Goal: Register for event/course

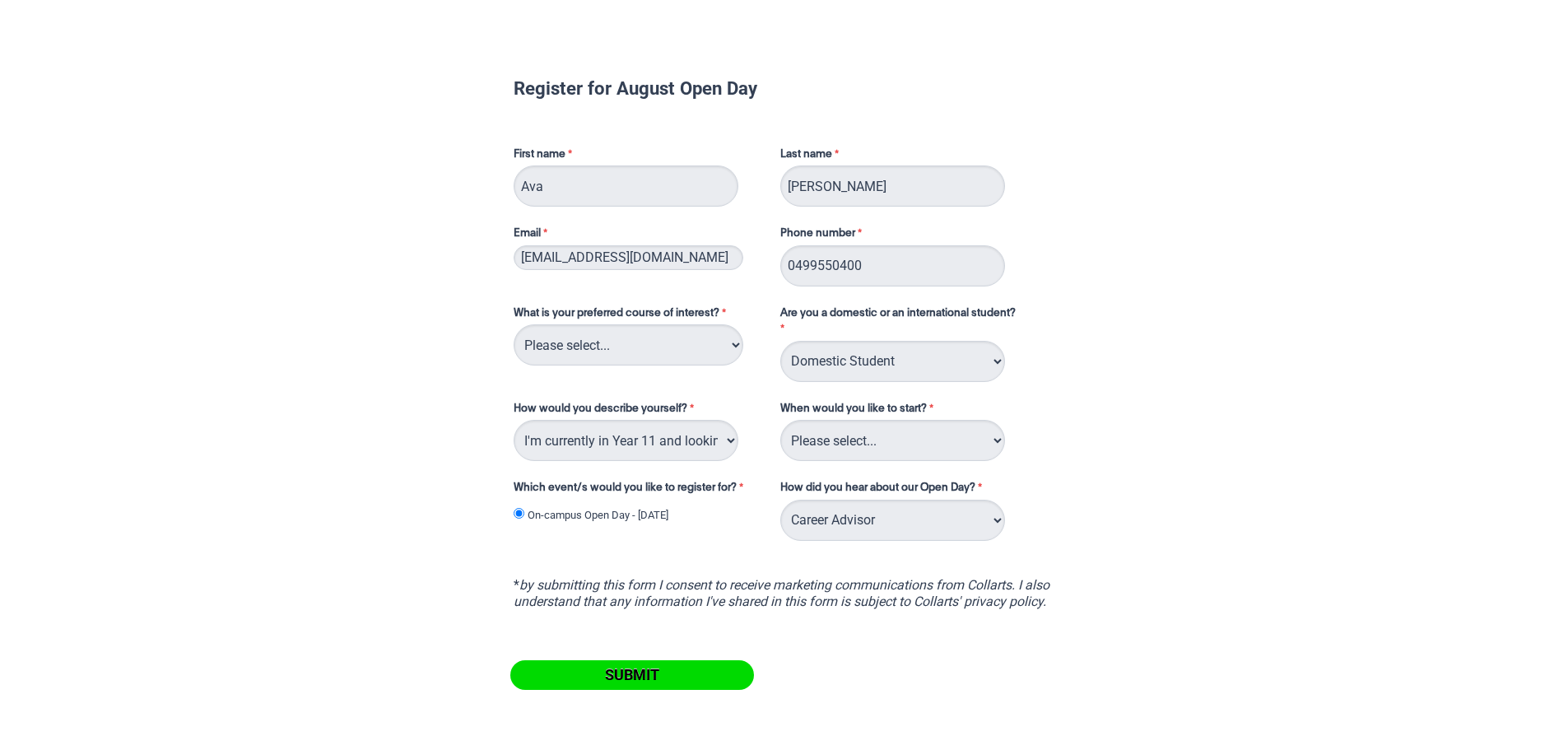
select select "tfa_126"
select select "tfa_70"
select select "tfa_136"
click at [643, 350] on select "Please select... 2D Animation Acting Audio Engineering Circus Arts Comedy Digit…" at bounding box center [628, 345] width 229 height 41
select select "tfa_93"
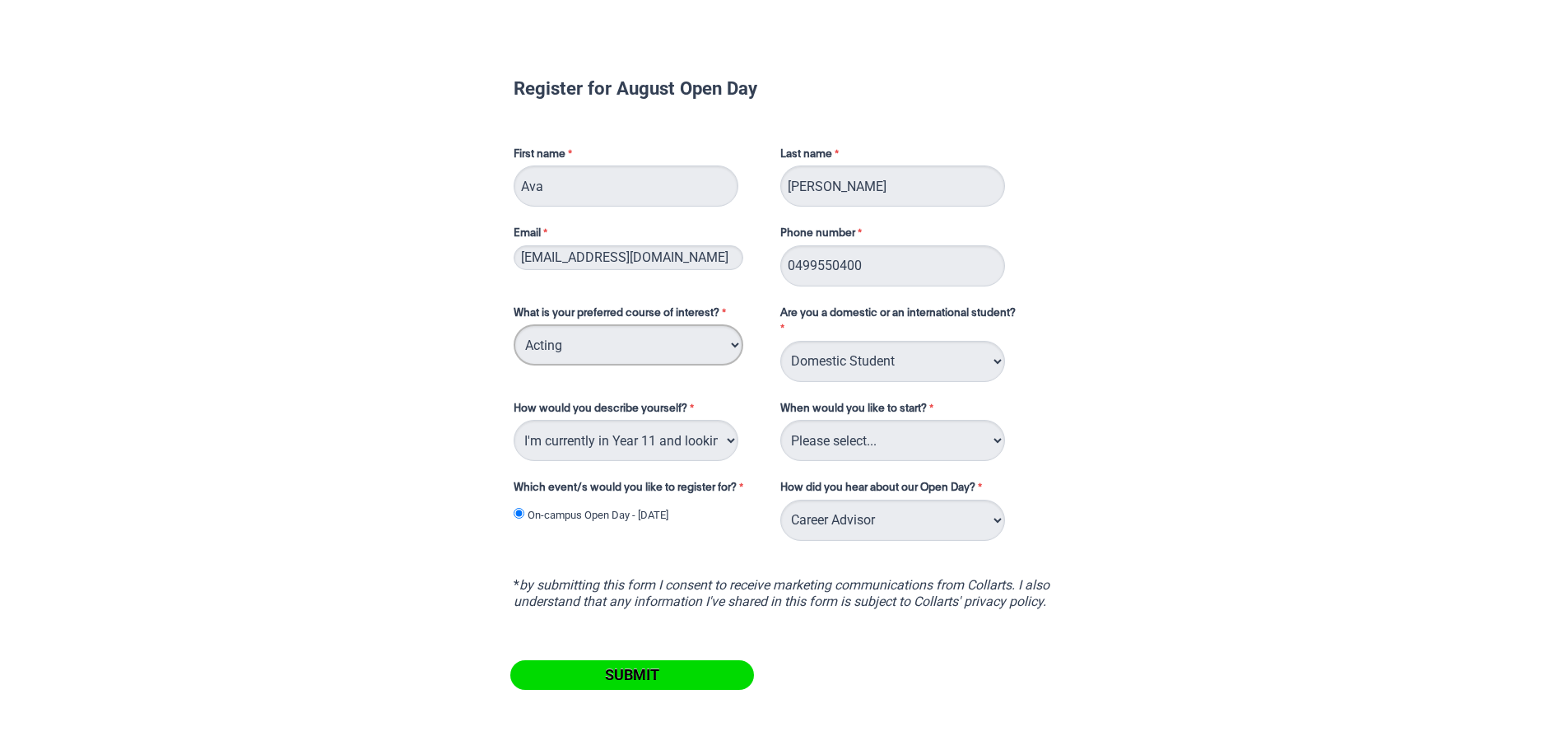
click at [513, 325] on select "Please select... 2D Animation Acting Audio Engineering Circus Arts Comedy Digit…" at bounding box center [628, 345] width 229 height 41
click at [886, 435] on select "Please select... Trimester 3 2025, starting [DATE] Trimester 1 2026, starting […" at bounding box center [893, 440] width 224 height 41
click at [781, 420] on select "Please select... Trimester 3 2025, starting [DATE] Trimester 1 2026, starting […" at bounding box center [893, 440] width 224 height 41
click at [845, 426] on select "Please select... Trimester 3 2025, starting [DATE] Trimester 1 2026, starting […" at bounding box center [893, 440] width 224 height 41
click at [877, 588] on icon "by submitting this form I consent to receive marketing communications from Coll…" at bounding box center [782, 593] width 536 height 32
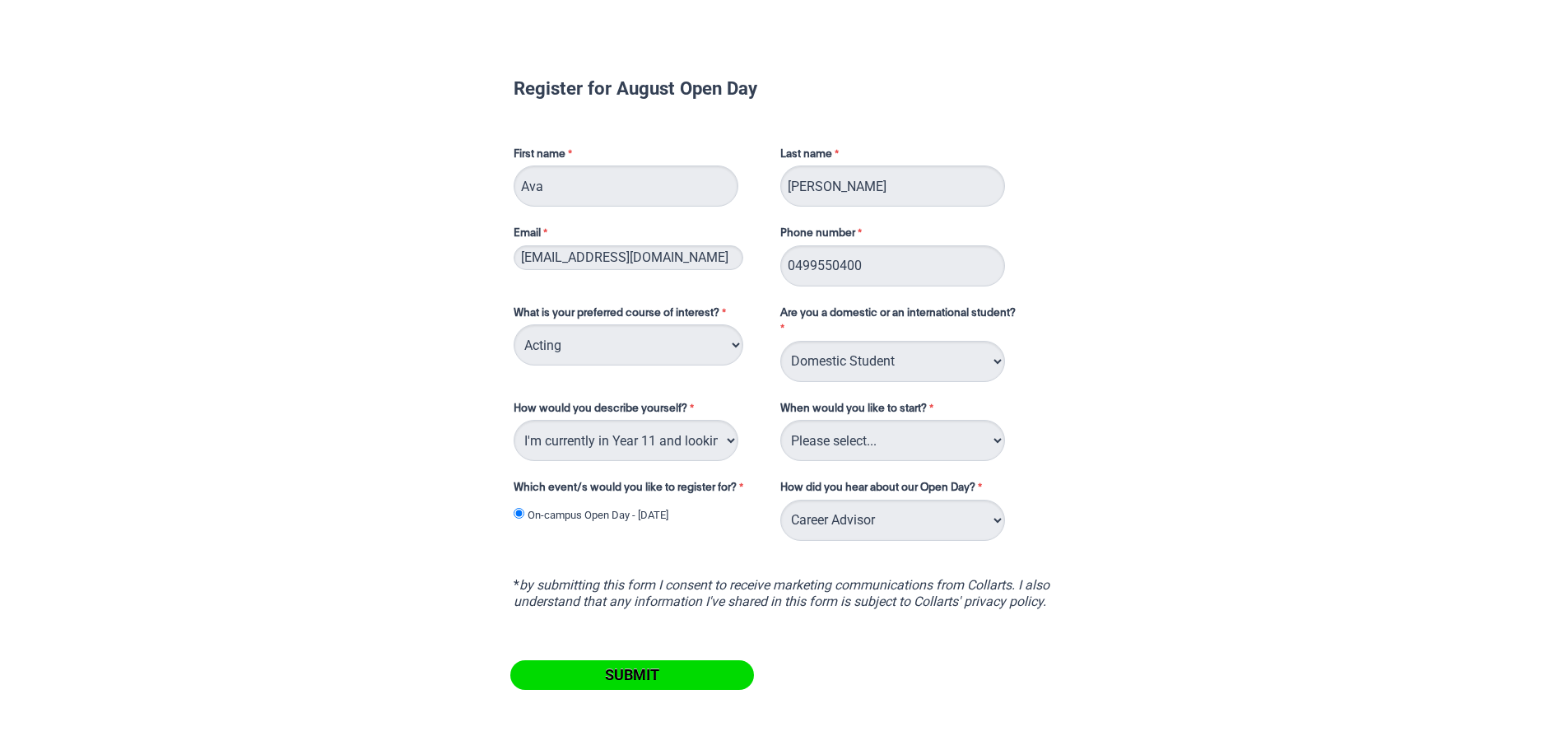
click at [640, 671] on input "Submit" at bounding box center [632, 675] width 243 height 30
click at [866, 437] on select "Please select... Trimester 3 2025, starting [DATE] Trimester 1 2026, starting […" at bounding box center [893, 440] width 224 height 41
click at [1185, 430] on div "Register for August Open Day First name [PERSON_NAME] Last name [PERSON_NAME] E…" at bounding box center [784, 415] width 1555 height 808
click at [971, 440] on select "Please select... Trimester 3 2025, starting [DATE] Trimester 1 2026, starting […" at bounding box center [893, 440] width 224 height 41
click at [1250, 382] on div "Register for August Open Day First name [PERSON_NAME] Last name [PERSON_NAME] E…" at bounding box center [784, 415] width 1555 height 808
